Goal: Task Accomplishment & Management: Use online tool/utility

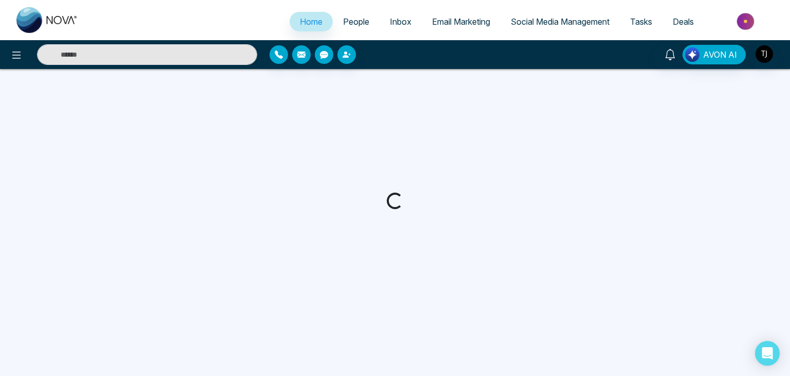
select select "*"
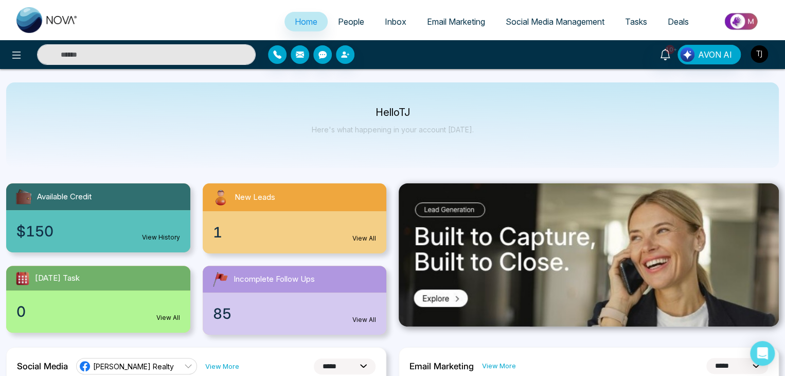
click at [340, 19] on span "People" at bounding box center [351, 21] width 26 height 10
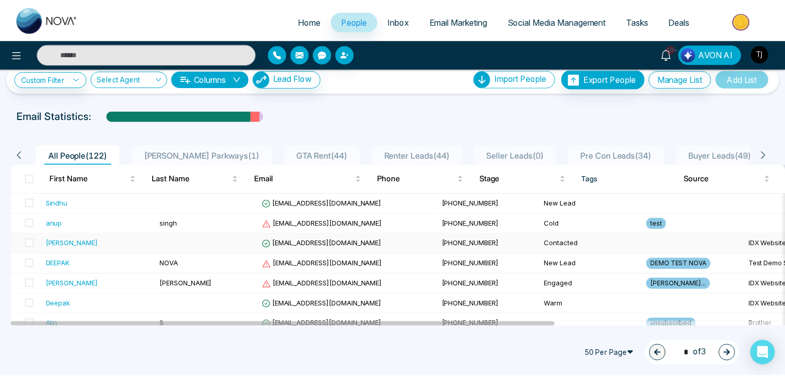
scroll to position [2, 0]
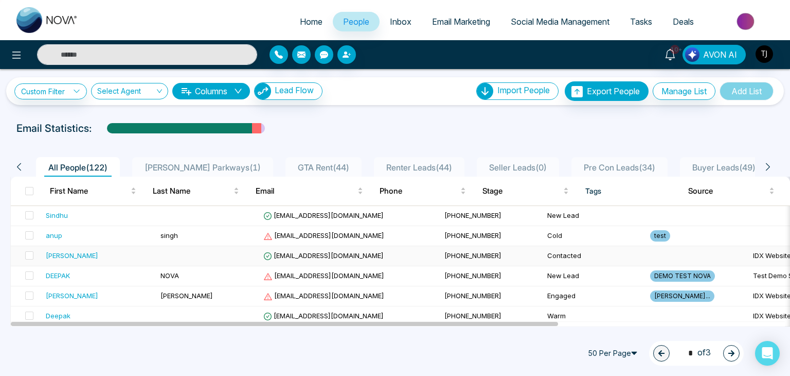
click at [223, 252] on td at bounding box center [207, 256] width 103 height 20
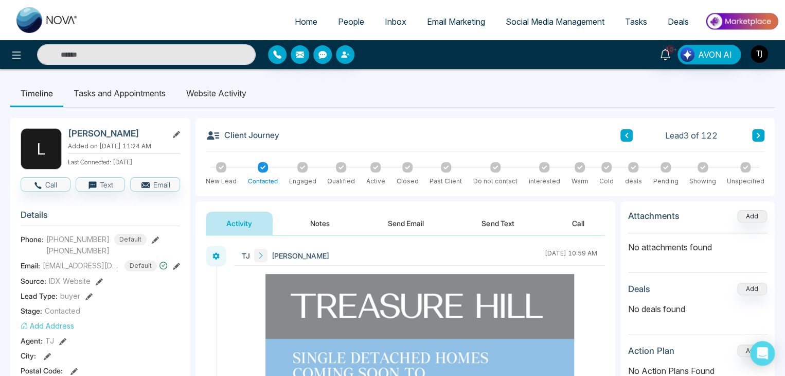
click at [298, 19] on span "Home" at bounding box center [306, 21] width 23 height 10
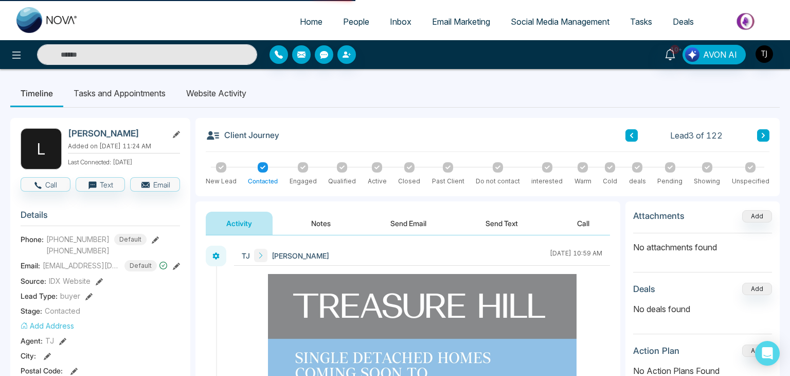
select select "*"
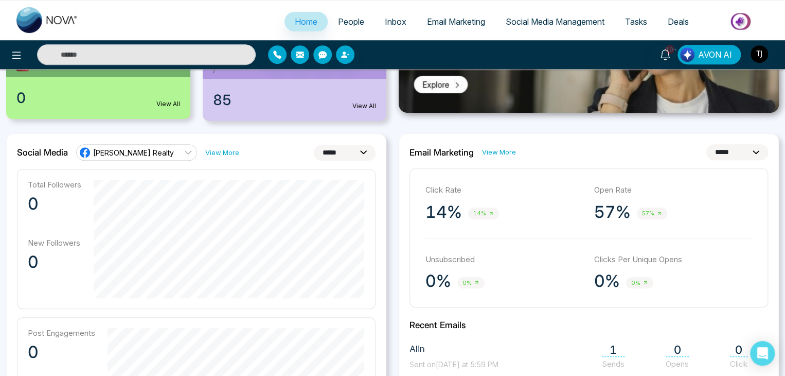
scroll to position [213, 0]
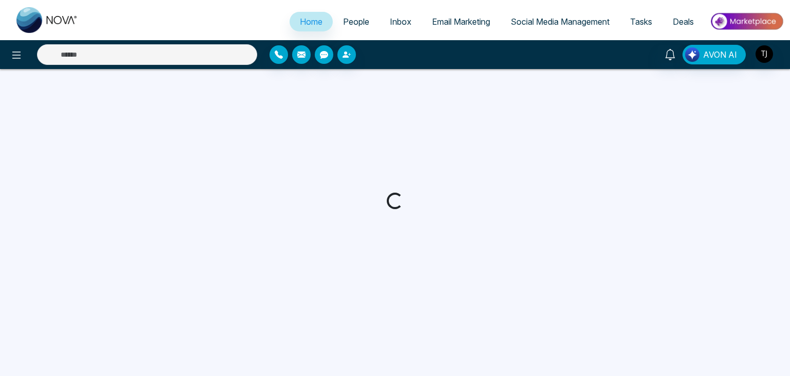
select select "*"
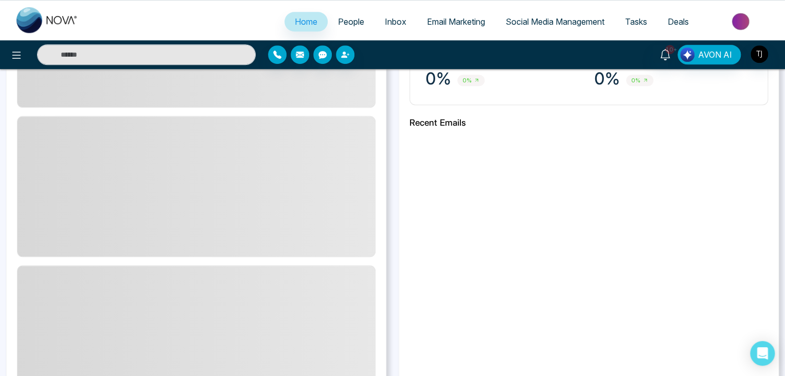
scroll to position [416, 0]
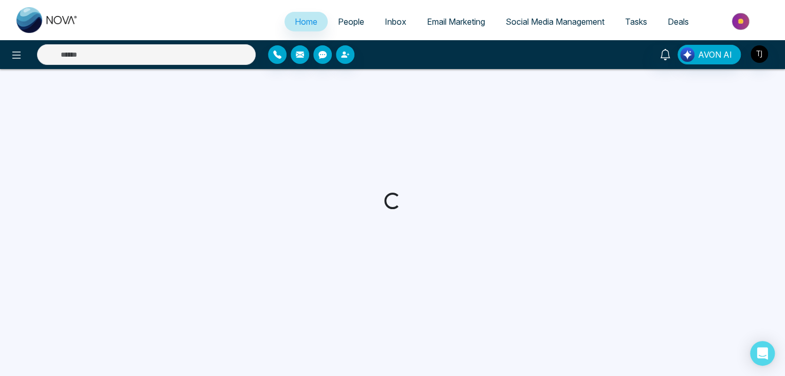
select select "*"
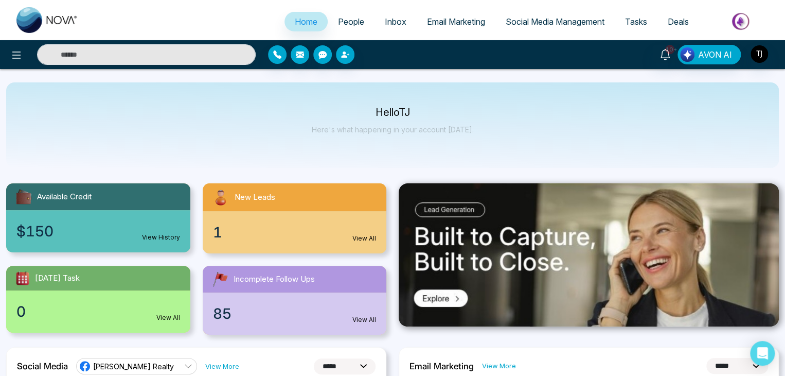
click at [343, 26] on span "People" at bounding box center [351, 21] width 26 height 10
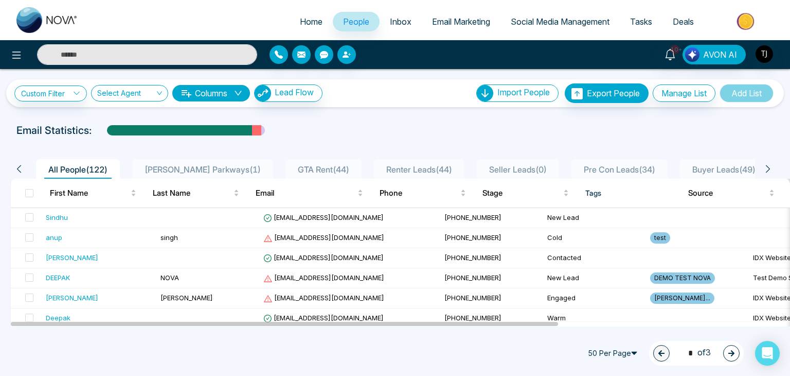
click at [309, 28] on link "Home" at bounding box center [311, 22] width 43 height 20
select select "*"
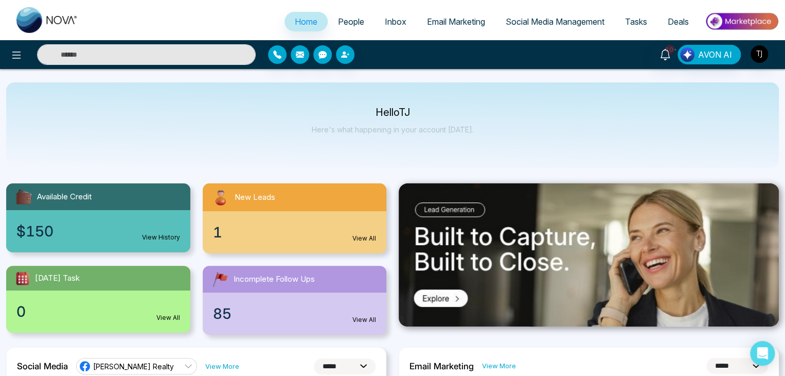
click at [348, 20] on span "People" at bounding box center [351, 21] width 26 height 10
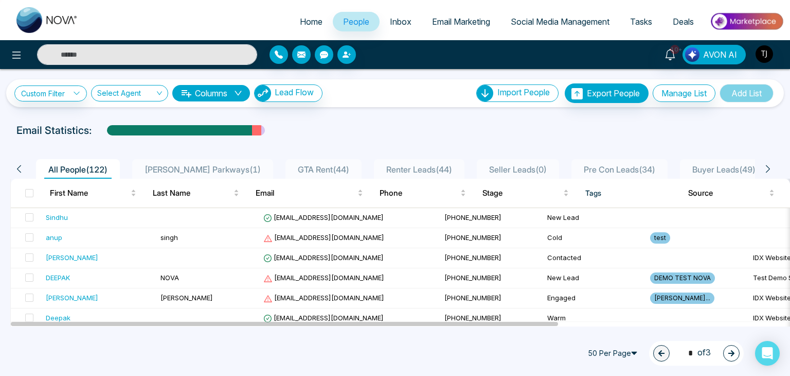
click at [394, 19] on span "Inbox" at bounding box center [401, 21] width 22 height 10
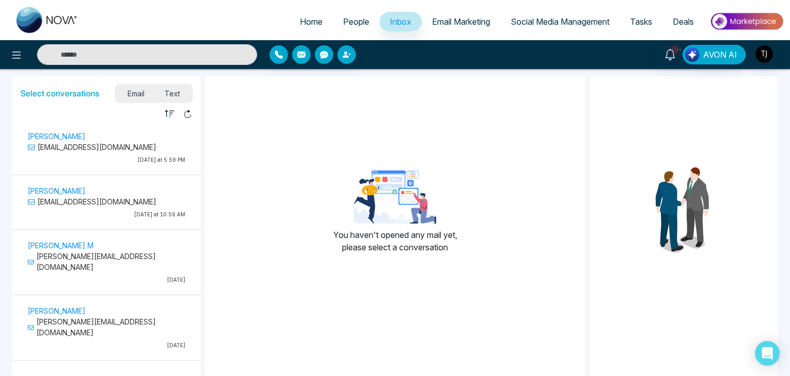
click at [134, 152] on p "alin@mmnovatech.com" at bounding box center [106, 146] width 157 height 11
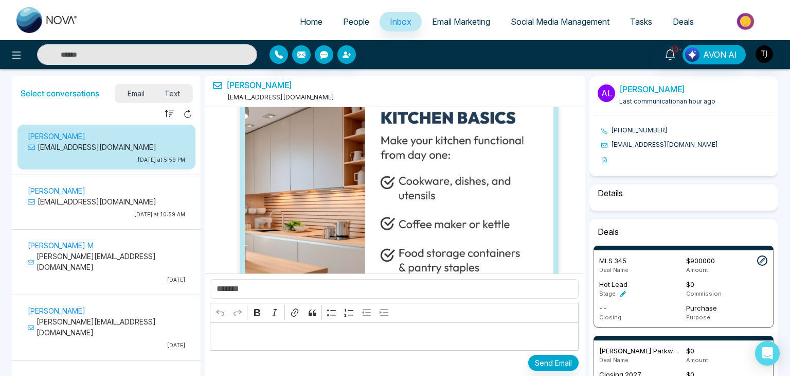
select select "*******"
select select "*****"
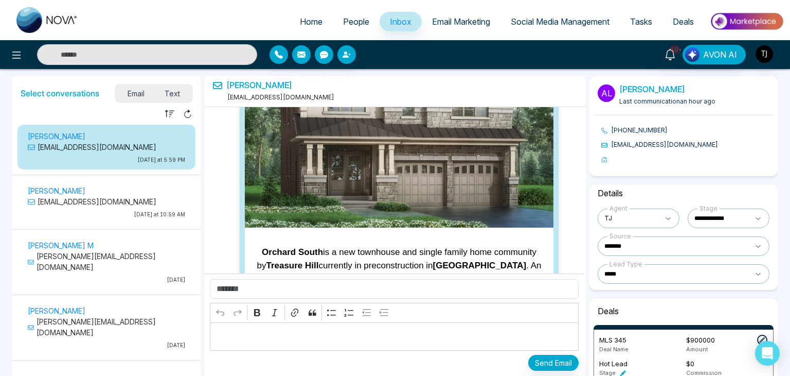
scroll to position [12576, 0]
